Goal: Task Accomplishment & Management: Manage account settings

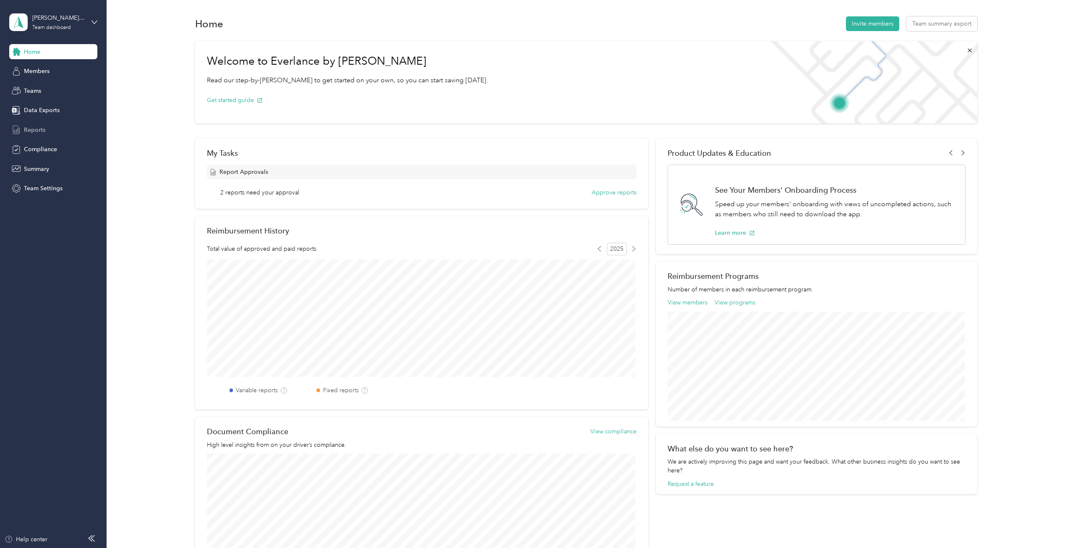
click at [25, 132] on span "Reports" at bounding box center [34, 129] width 21 height 9
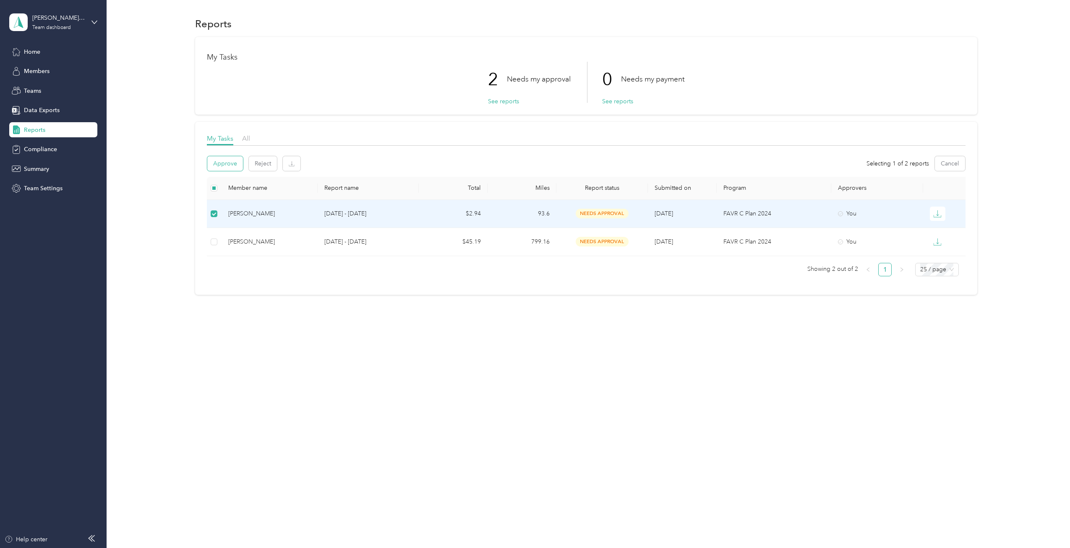
click at [230, 163] on button "Approve" at bounding box center [225, 163] width 36 height 15
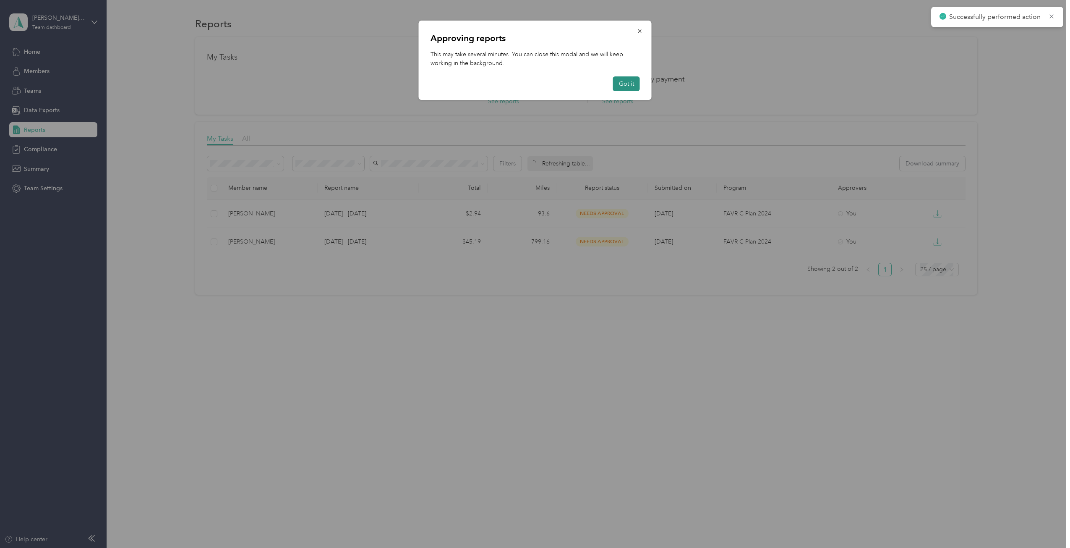
click at [633, 81] on button "Got it" at bounding box center [626, 83] width 27 height 15
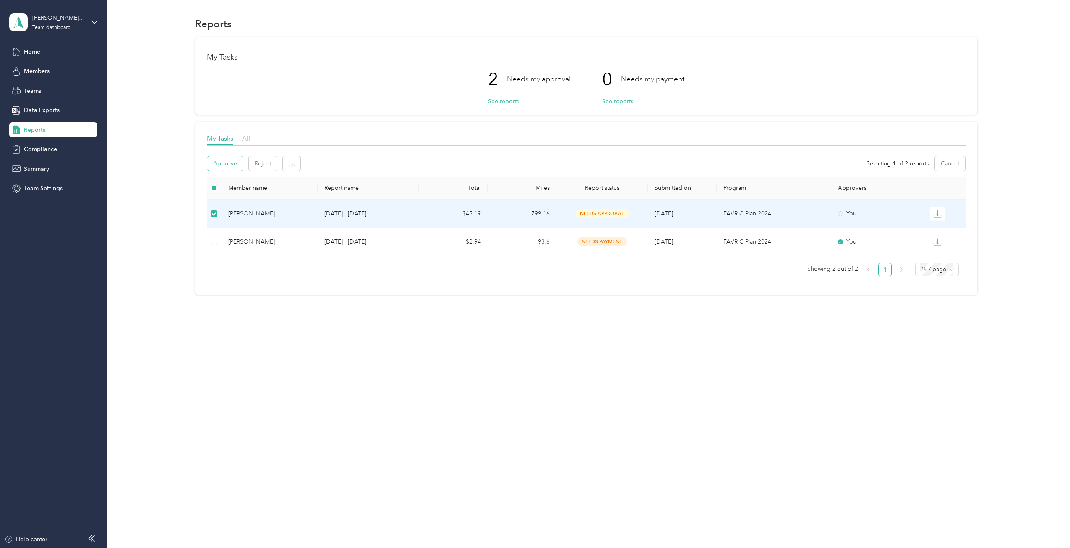
click at [232, 159] on button "Approve" at bounding box center [225, 163] width 36 height 15
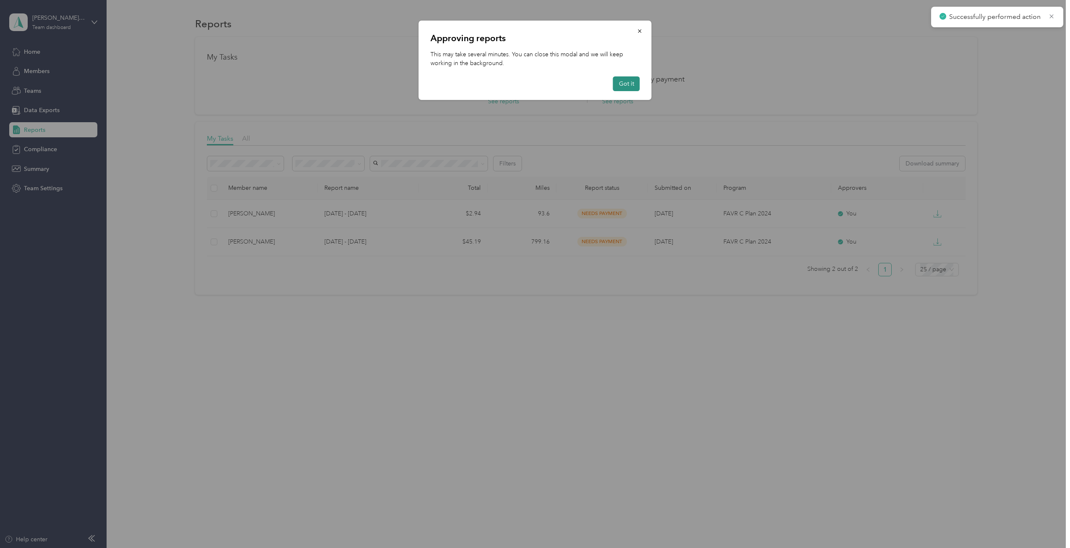
click at [628, 81] on button "Got it" at bounding box center [626, 83] width 27 height 15
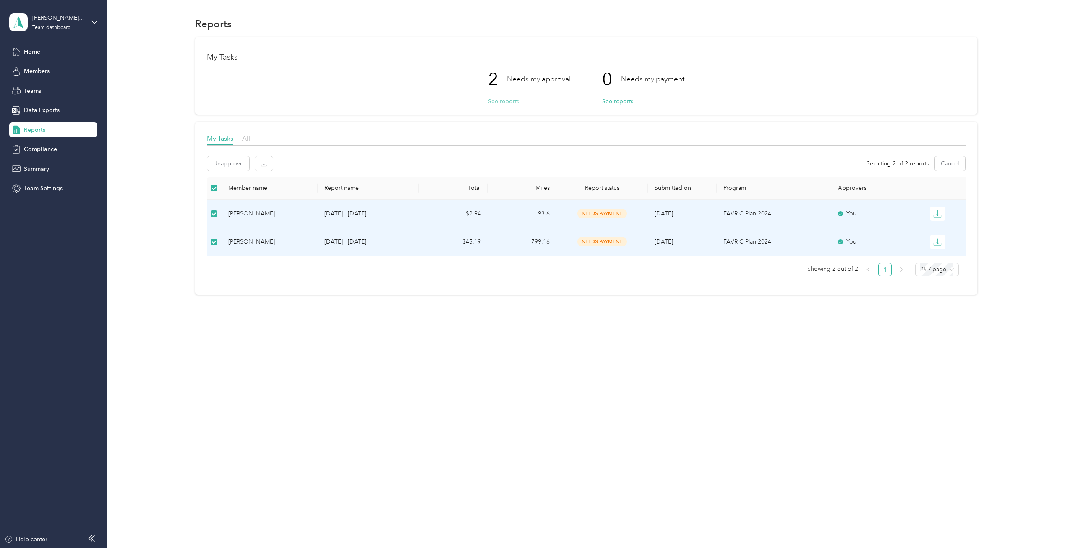
click at [505, 100] on button "See reports" at bounding box center [503, 101] width 31 height 9
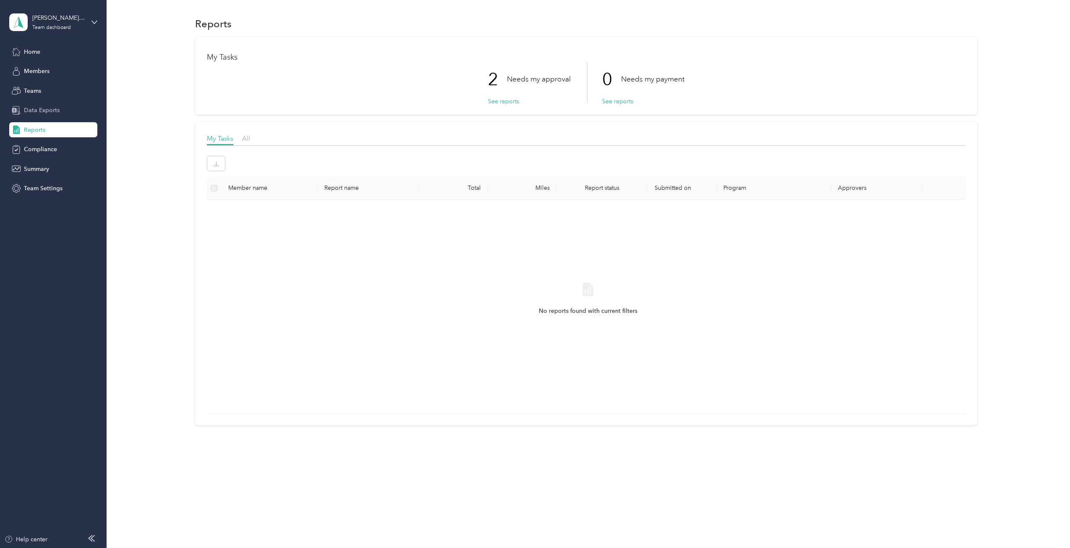
click at [58, 116] on div "Data Exports" at bounding box center [53, 110] width 88 height 15
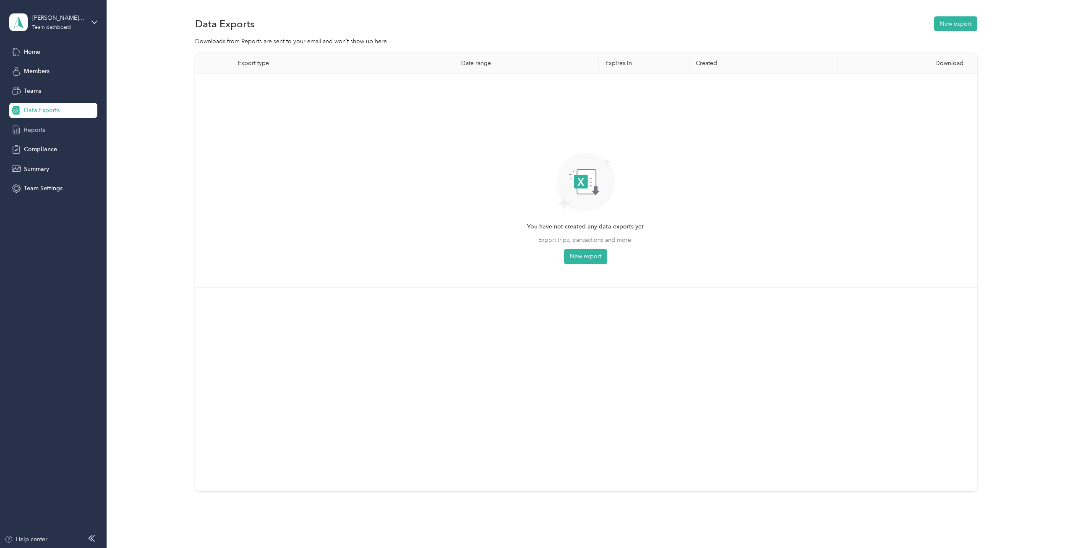
click at [47, 134] on div "Reports" at bounding box center [53, 129] width 88 height 15
